Goal: Navigation & Orientation: Go to known website

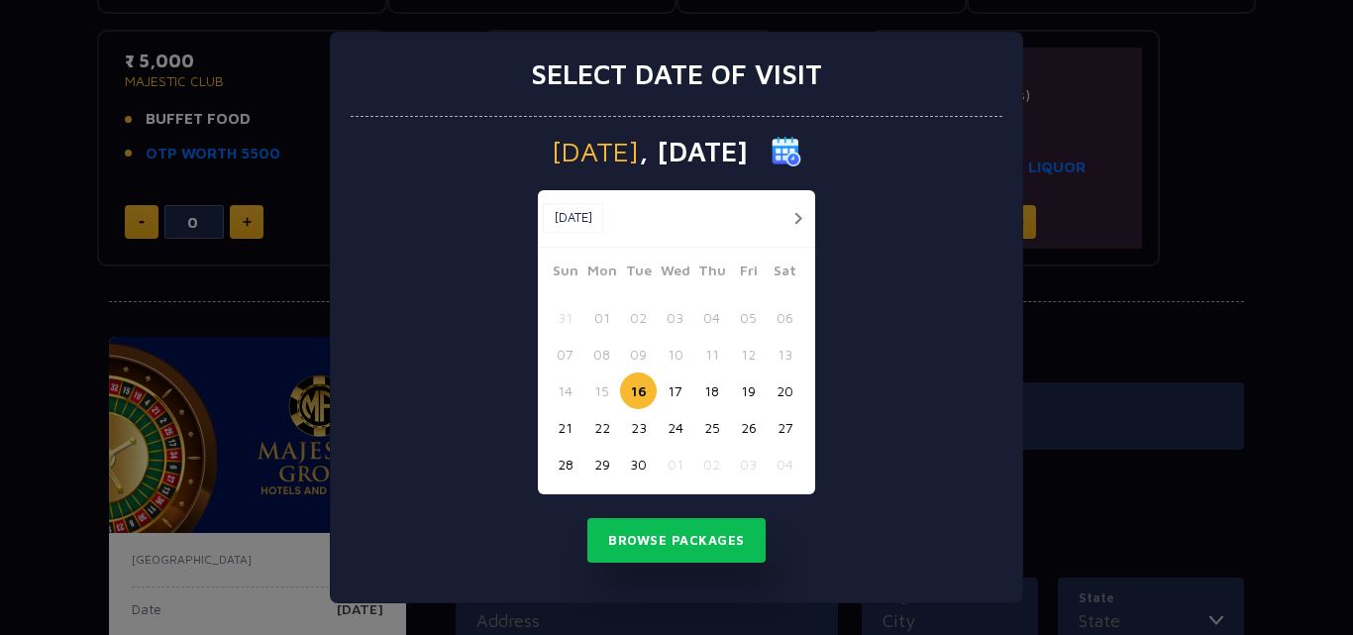
scroll to position [646, 0]
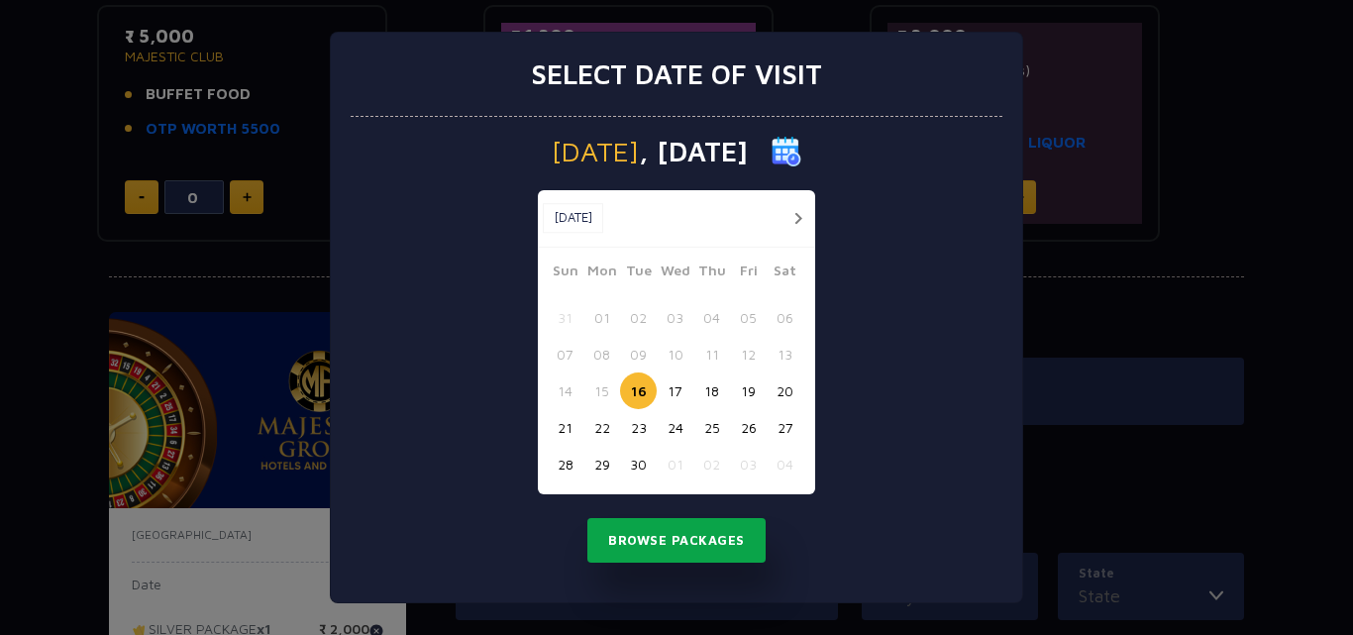
click at [667, 550] on button "Browse Packages" at bounding box center [676, 541] width 178 height 46
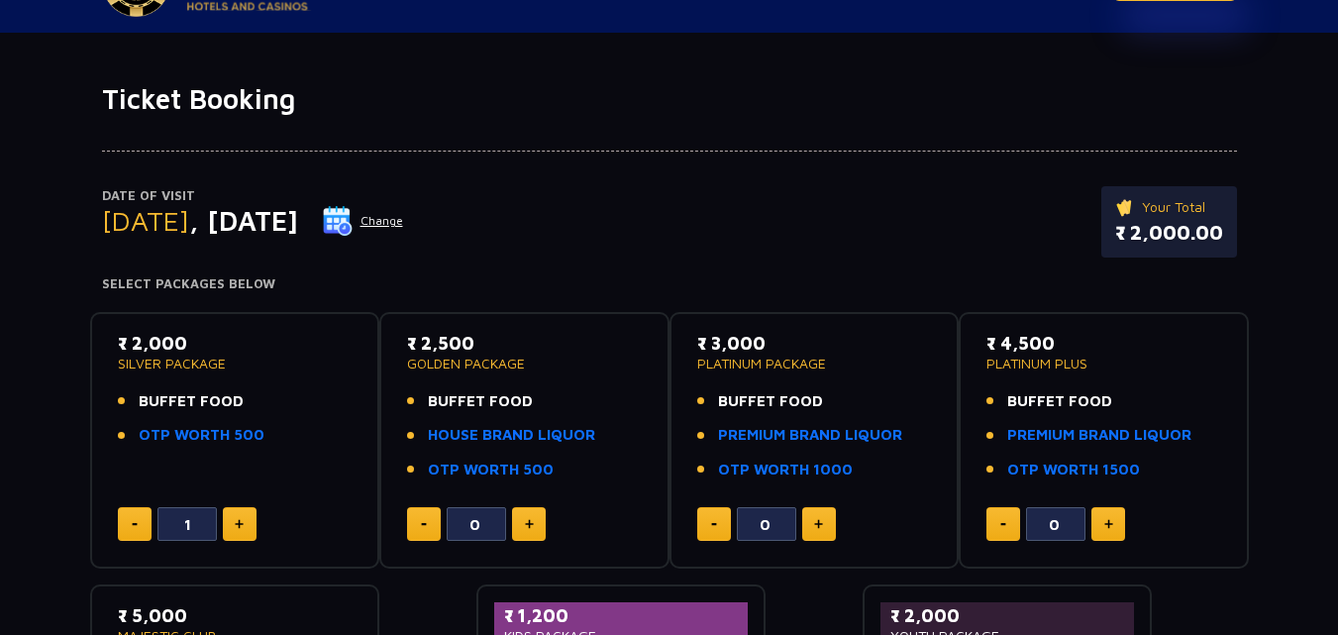
scroll to position [79, 0]
